Goal: Task Accomplishment & Management: Manage account settings

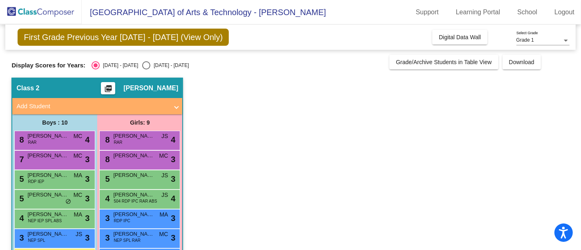
click at [279, 148] on app-classroom "Class 2 picture_as_pdf [PERSON_NAME] Add Student First Name Last Name Student I…" at bounding box center [290, 209] width 558 height 262
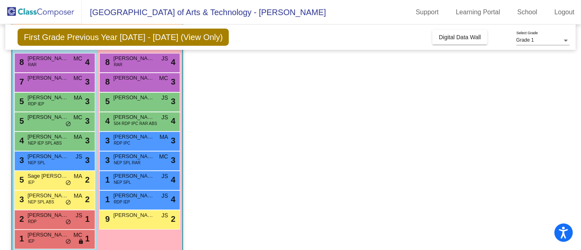
scroll to position [77, 0]
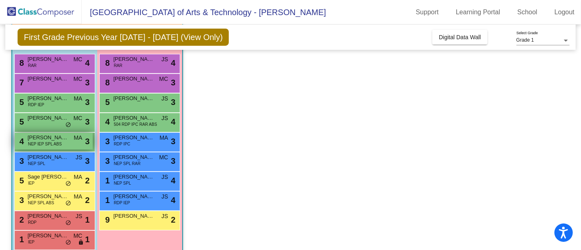
click at [54, 136] on span "[PERSON_NAME]" at bounding box center [47, 138] width 41 height 8
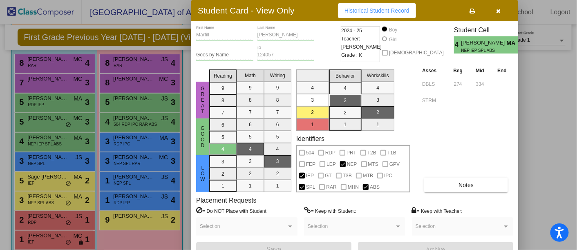
click at [502, 12] on button "button" at bounding box center [498, 10] width 26 height 15
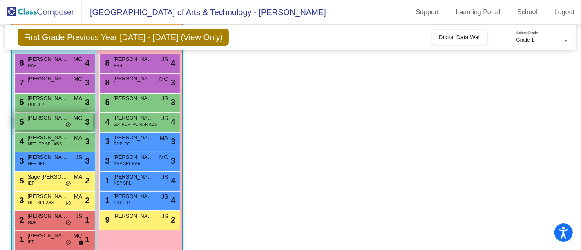
click at [53, 119] on span "[PERSON_NAME]" at bounding box center [47, 118] width 41 height 8
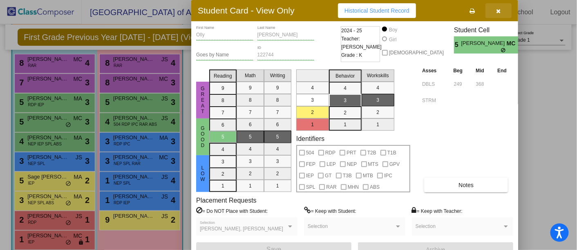
click at [497, 12] on icon "button" at bounding box center [498, 11] width 4 height 6
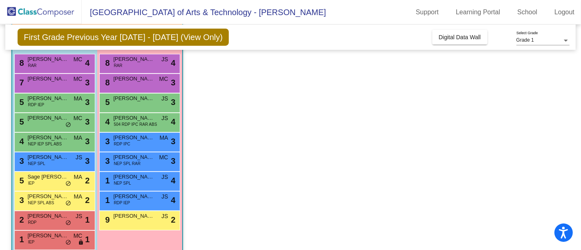
click at [277, 142] on app-classroom "Class 2 picture_as_pdf [PERSON_NAME] Add Student First Name Last Name Student I…" at bounding box center [290, 132] width 558 height 262
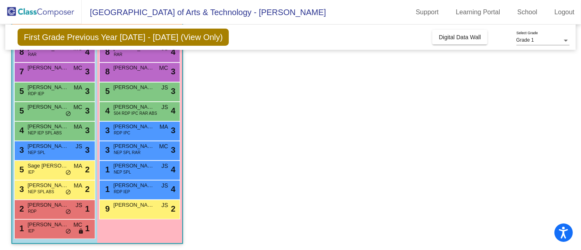
scroll to position [87, 0]
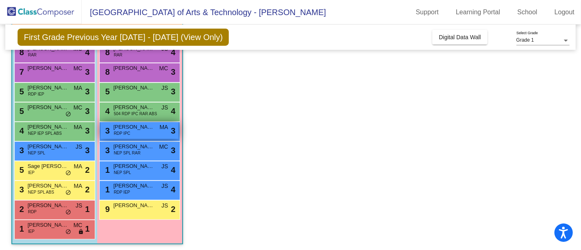
click at [130, 132] on span "RDP IPC" at bounding box center [122, 133] width 16 height 6
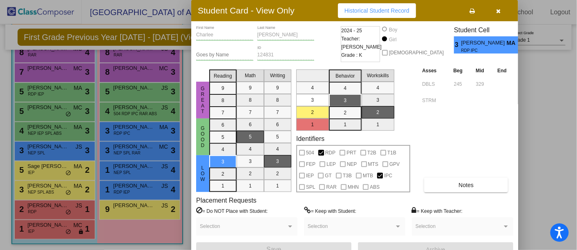
click at [499, 14] on button "button" at bounding box center [498, 10] width 26 height 15
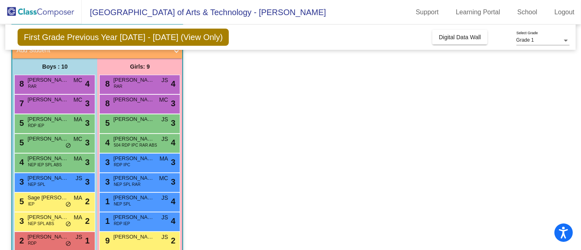
scroll to position [89, 0]
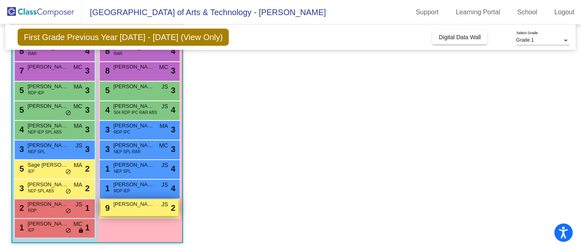
click at [125, 206] on span "[PERSON_NAME]" at bounding box center [133, 204] width 41 height 8
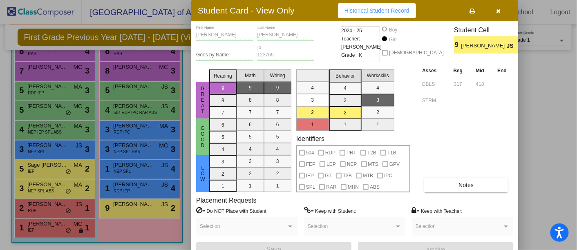
click at [498, 11] on icon "button" at bounding box center [498, 11] width 4 height 6
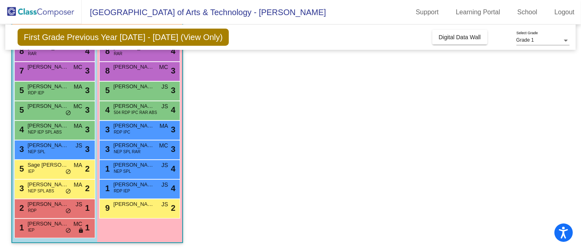
scroll to position [0, 0]
